Goal: Information Seeking & Learning: Learn about a topic

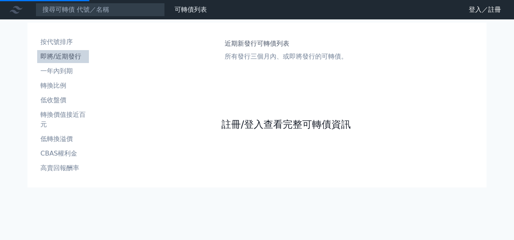
click at [280, 123] on link "註冊/登入查看完整可轉債資訊" at bounding box center [285, 124] width 129 height 13
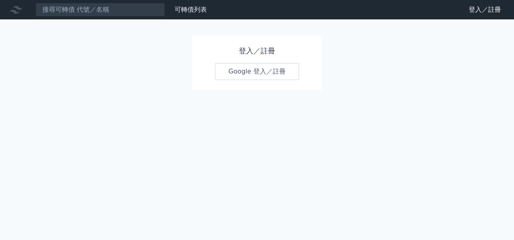
click at [255, 72] on link "Google 登入／註冊" at bounding box center [257, 71] width 84 height 17
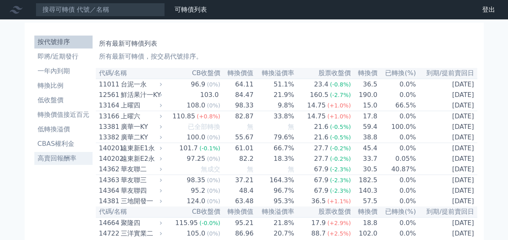
click at [59, 158] on li "高賣回報酬率" at bounding box center [63, 159] width 58 height 10
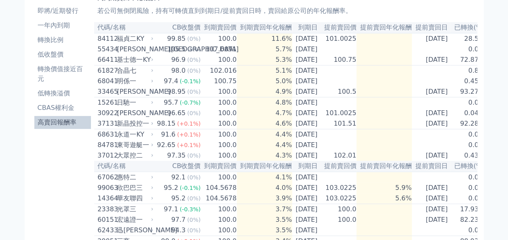
scroll to position [40, 0]
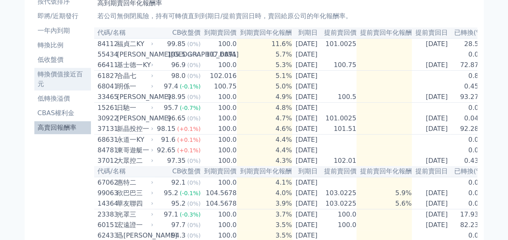
click at [59, 74] on li "轉換價值接近百元" at bounding box center [62, 78] width 57 height 19
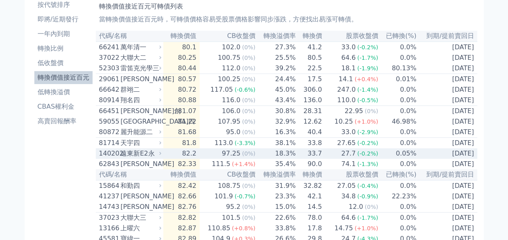
scroll to position [81, 0]
